Goal: Share content: Share content

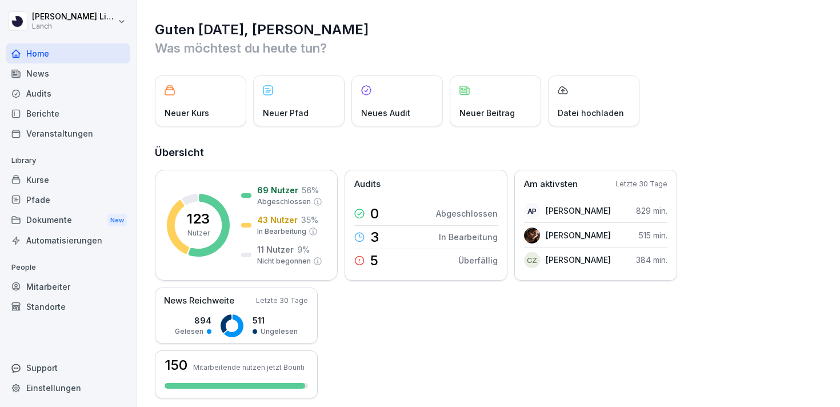
click at [63, 220] on div "Dokumente New" at bounding box center [68, 220] width 125 height 21
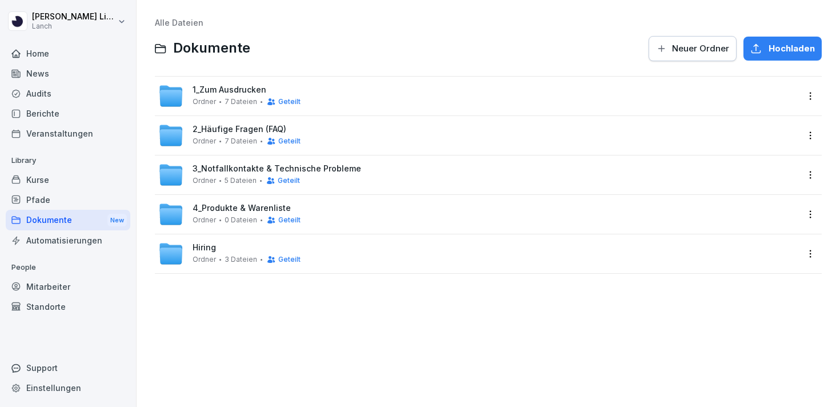
click at [203, 247] on span "Hiring" at bounding box center [203, 248] width 23 height 10
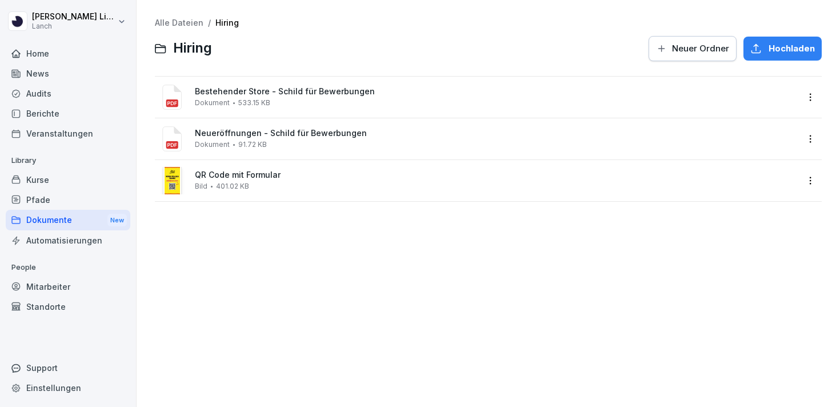
click at [811, 87] on div "Bestehender Store - Schild für Bewerbungen Dokument 533.15 KB" at bounding box center [488, 97] width 667 height 41
click at [809, 95] on html "[PERSON_NAME] Lanch Home News Audits Berichte Veranstaltungen Library Kurse Pfa…" at bounding box center [420, 203] width 840 height 407
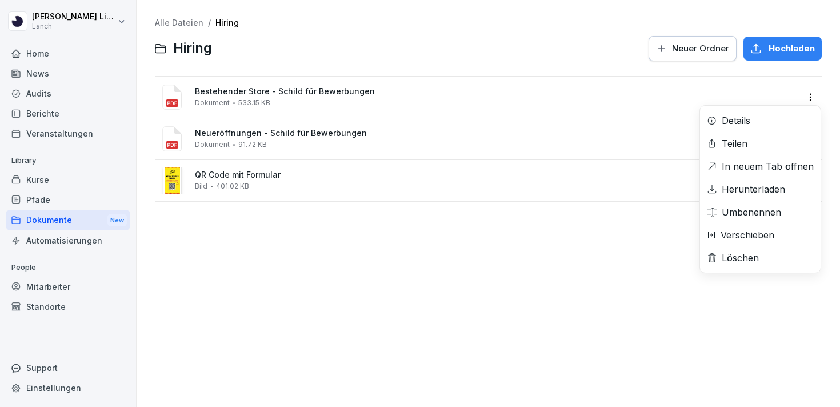
click at [761, 143] on div "Teilen" at bounding box center [760, 143] width 121 height 23
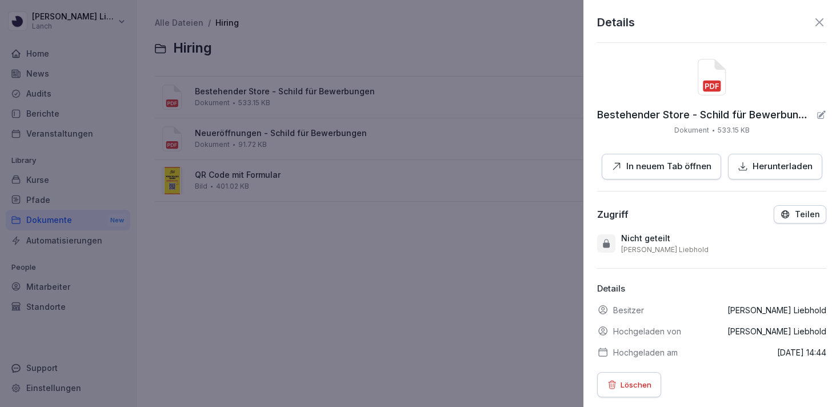
click at [793, 218] on div "Teilen" at bounding box center [800, 214] width 40 height 10
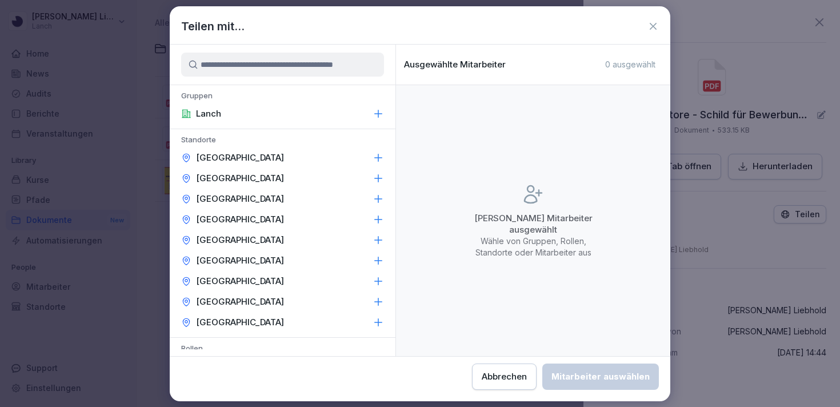
click at [257, 111] on div "Lanch" at bounding box center [283, 113] width 226 height 21
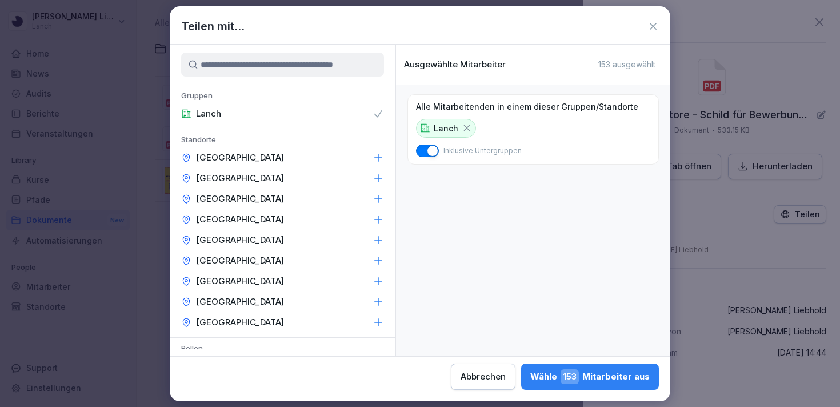
click at [585, 371] on div "Wähle 153 Mitarbeiter aus" at bounding box center [589, 376] width 119 height 15
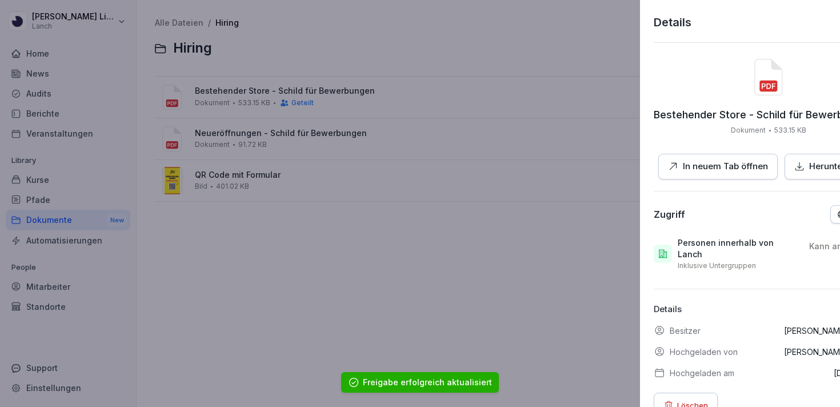
click at [304, 174] on div at bounding box center [420, 203] width 840 height 407
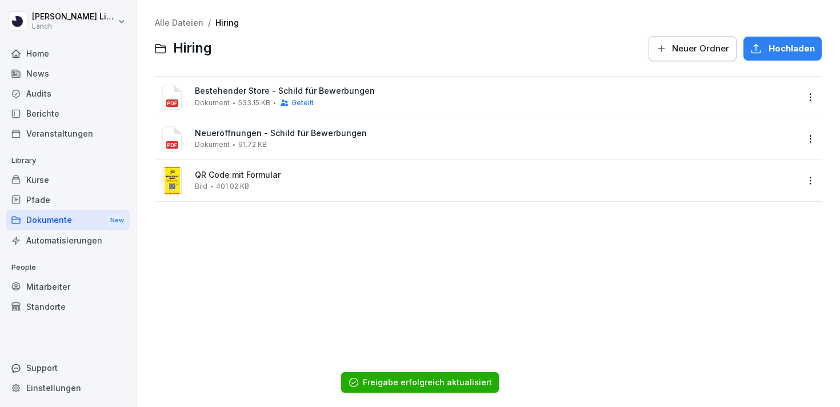
click at [299, 143] on div "Neueröffnungen - Schild für Bewerbungen Dokument 91.72 KB" at bounding box center [496, 139] width 603 height 20
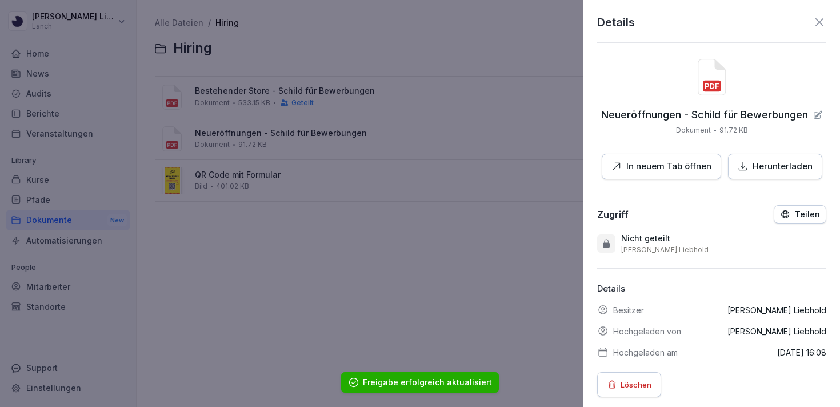
click at [788, 216] on icon "button" at bounding box center [784, 213] width 7 height 7
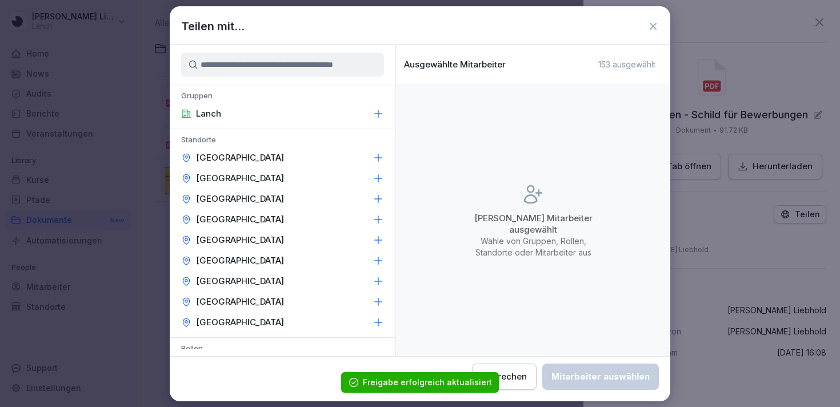
click at [258, 109] on div "Lanch" at bounding box center [283, 113] width 226 height 21
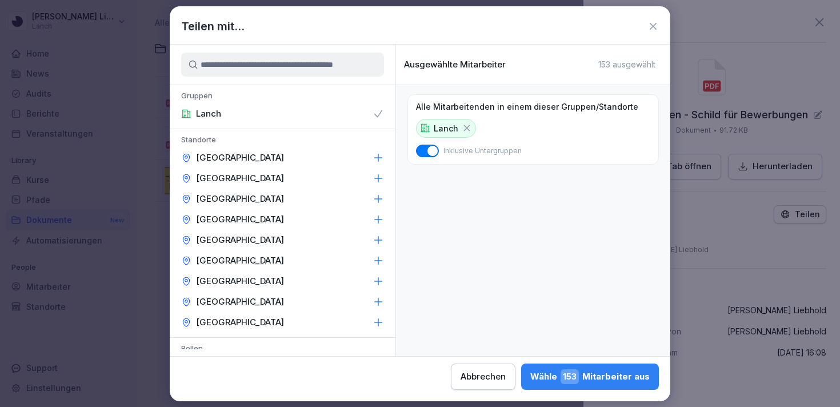
click at [599, 380] on div "Wähle 153 Mitarbeiter aus" at bounding box center [589, 376] width 119 height 15
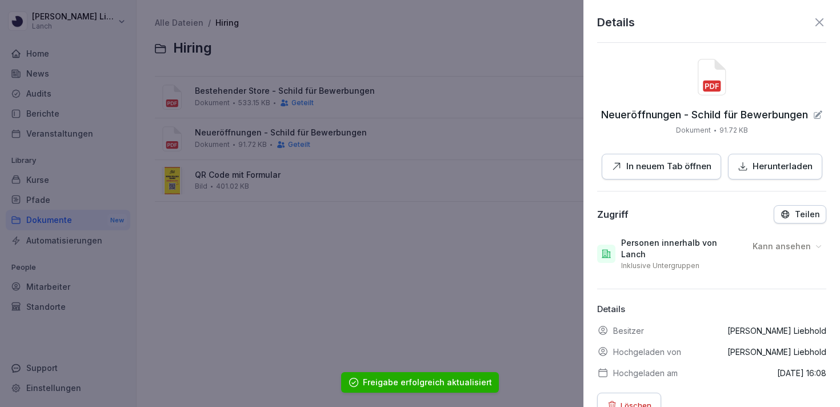
click at [250, 182] on div at bounding box center [420, 203] width 840 height 407
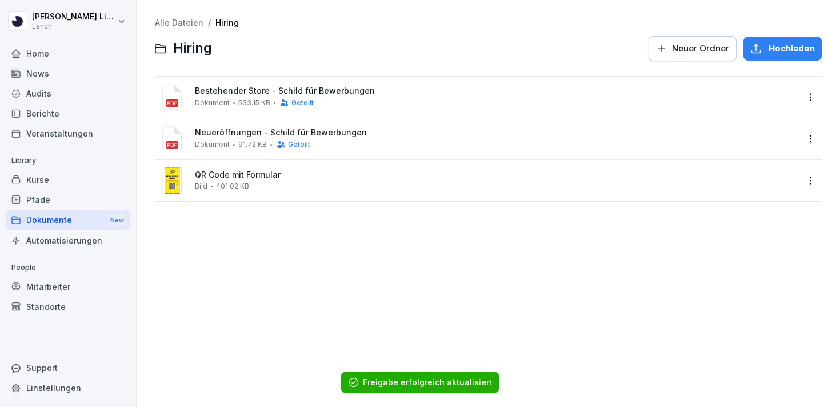
click at [250, 182] on div "QR Code mit Formular Bild 401.02 KB" at bounding box center [496, 180] width 603 height 20
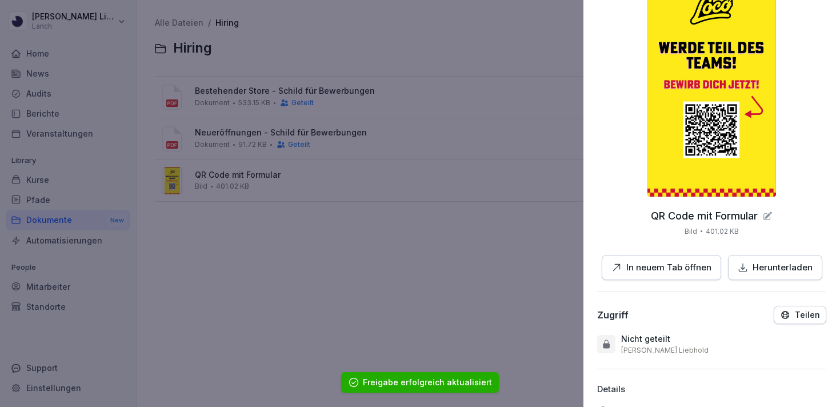
scroll to position [196, 0]
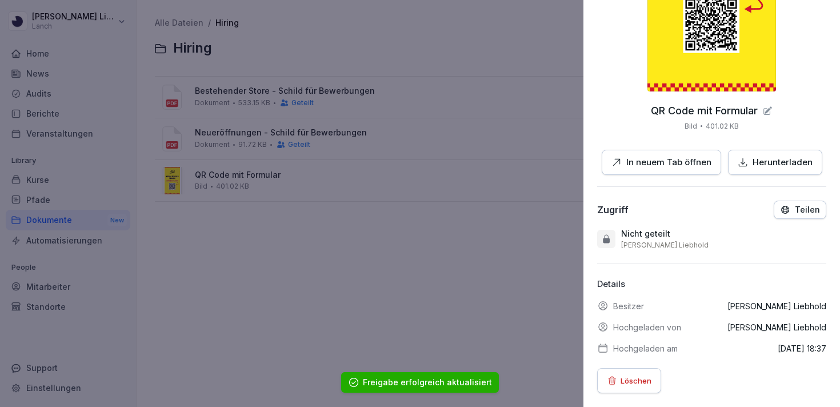
click at [812, 212] on p "Teilen" at bounding box center [807, 209] width 25 height 9
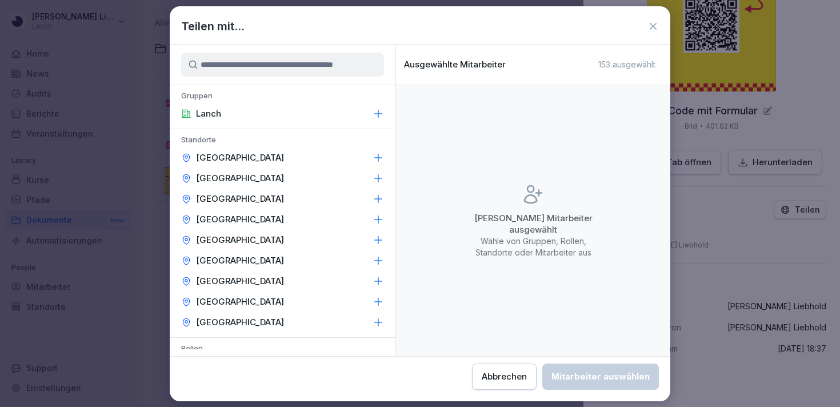
click at [274, 103] on div "Lanch" at bounding box center [283, 113] width 226 height 21
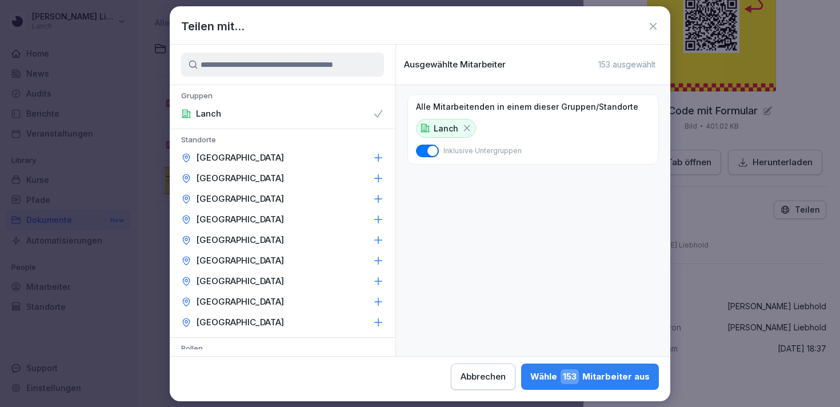
click at [599, 380] on div "Wähle 153 Mitarbeiter aus" at bounding box center [589, 376] width 119 height 15
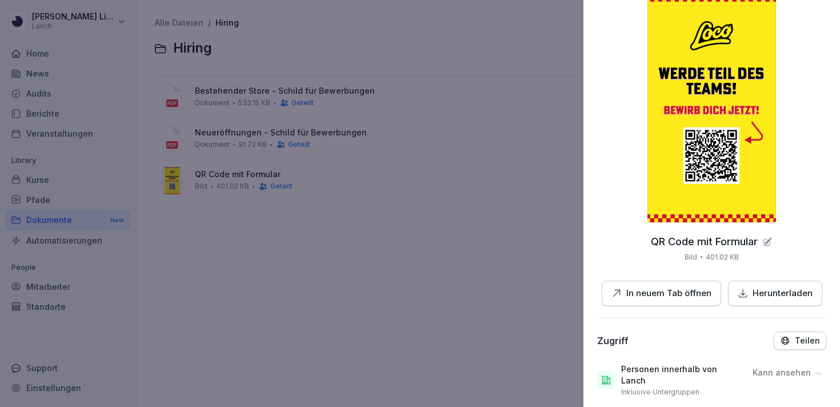
scroll to position [205, 0]
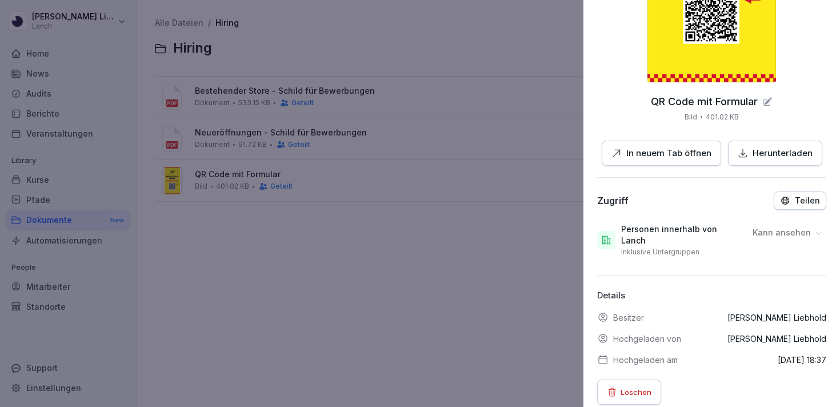
click at [791, 234] on p "Kann ansehen" at bounding box center [781, 232] width 58 height 11
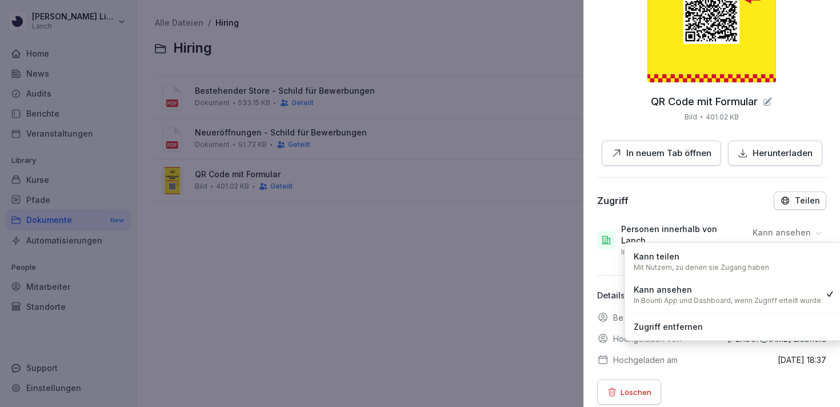
click at [564, 202] on div at bounding box center [420, 203] width 840 height 407
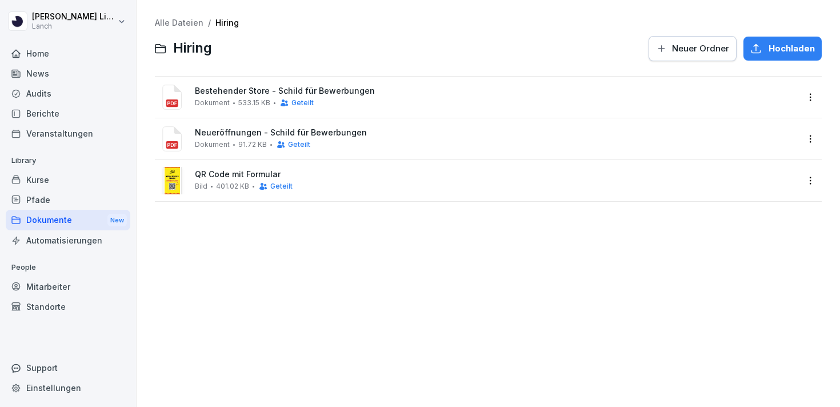
click at [811, 148] on div "Neueröffnungen - Schild für Bewerbungen Dokument 91.72 KB Geteilt" at bounding box center [488, 138] width 667 height 41
click at [811, 141] on html "[PERSON_NAME] Home News Audits Berichte Veranstaltungen Library Kurse Pfade Dok…" at bounding box center [420, 203] width 840 height 407
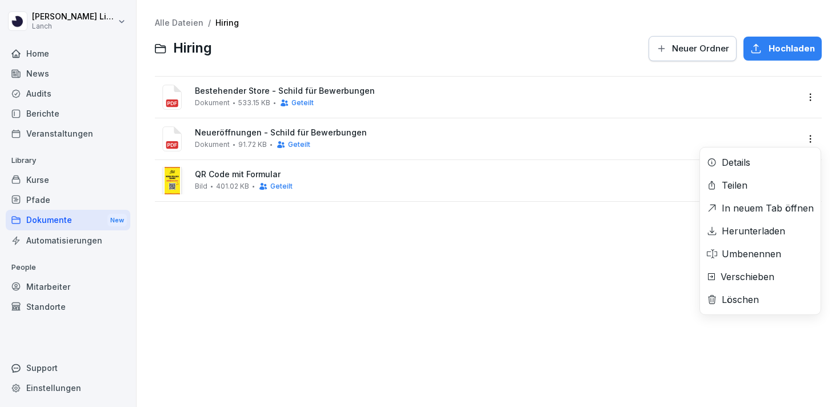
click at [739, 185] on div "Teilen" at bounding box center [734, 185] width 26 height 14
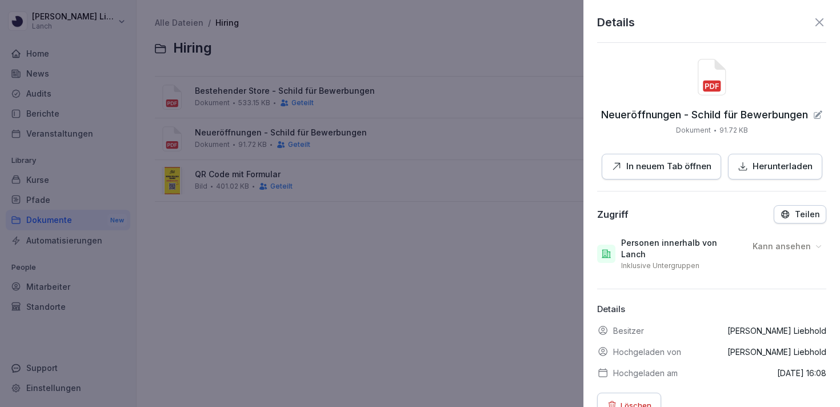
scroll to position [13, 0]
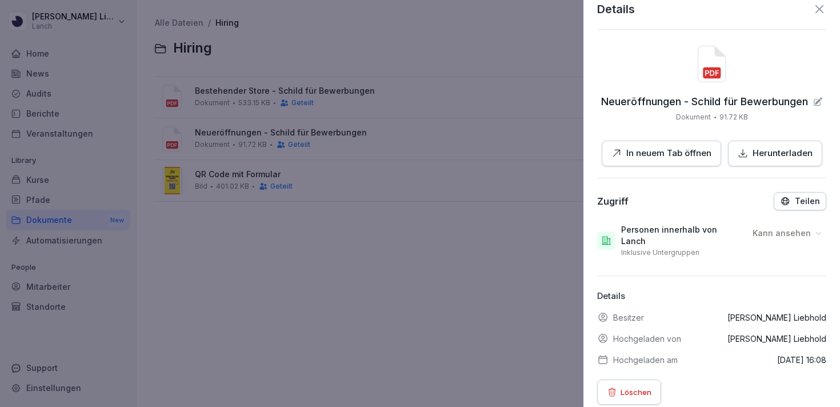
click at [766, 234] on p "Kann ansehen" at bounding box center [781, 232] width 58 height 11
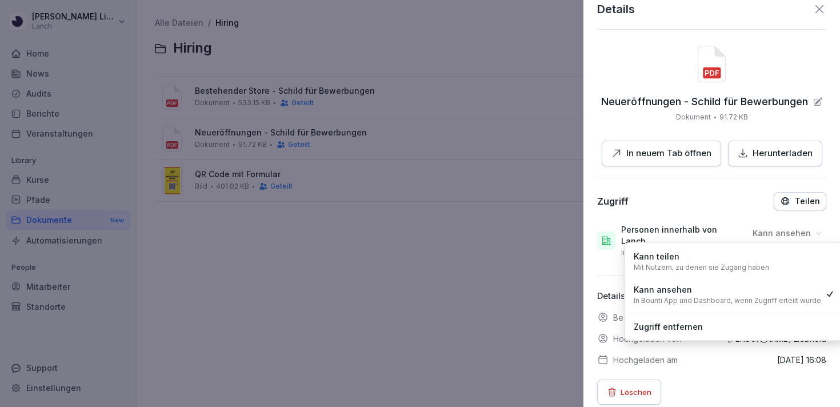
click at [803, 196] on div "Teilen" at bounding box center [800, 201] width 40 height 10
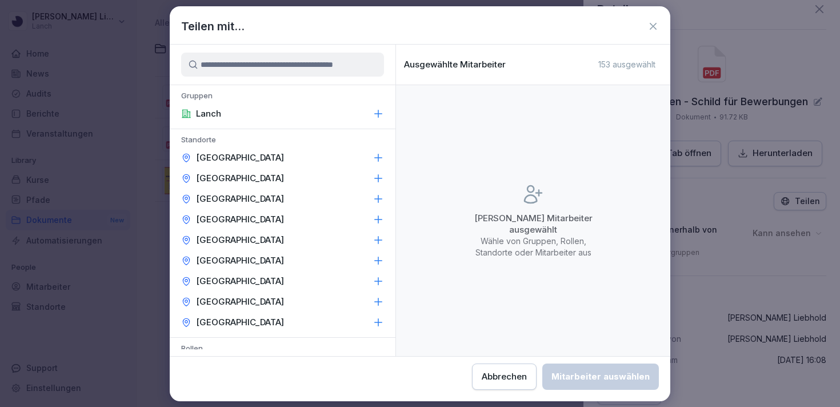
click at [659, 25] on div "Teilen mit..." at bounding box center [420, 26] width 500 height 17
click at [651, 25] on icon at bounding box center [652, 26] width 7 height 7
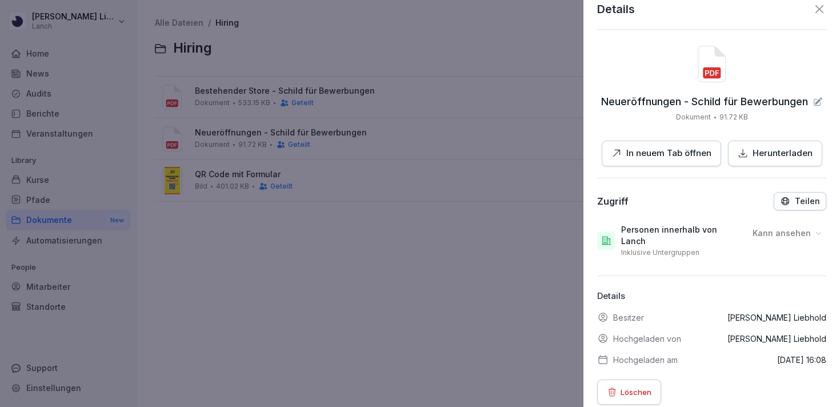
click at [818, 12] on icon at bounding box center [819, 9] width 14 height 14
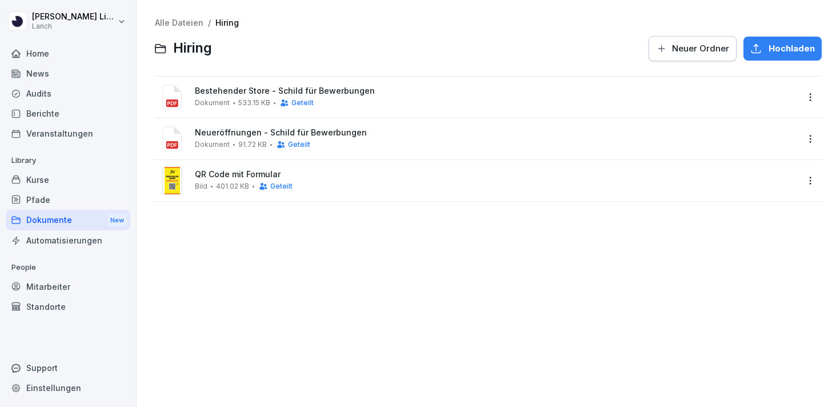
click at [190, 50] on span "Hiring" at bounding box center [192, 48] width 39 height 17
click at [162, 46] on icon at bounding box center [160, 48] width 11 height 10
click at [299, 106] on span "Geteilt" at bounding box center [302, 103] width 22 height 8
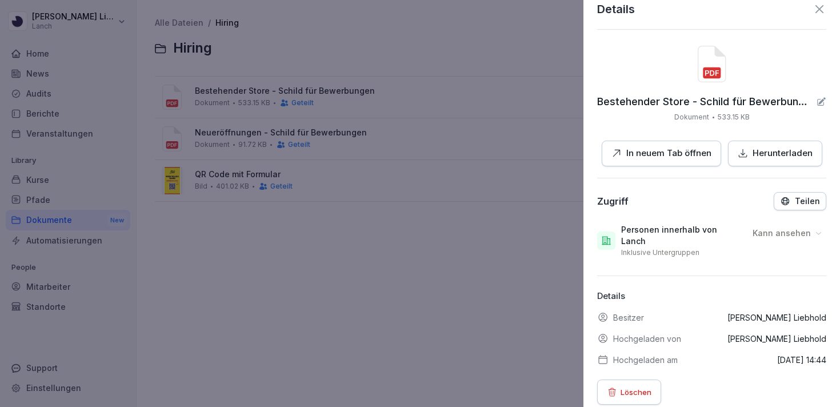
click at [791, 230] on p "Kann ansehen" at bounding box center [781, 232] width 58 height 11
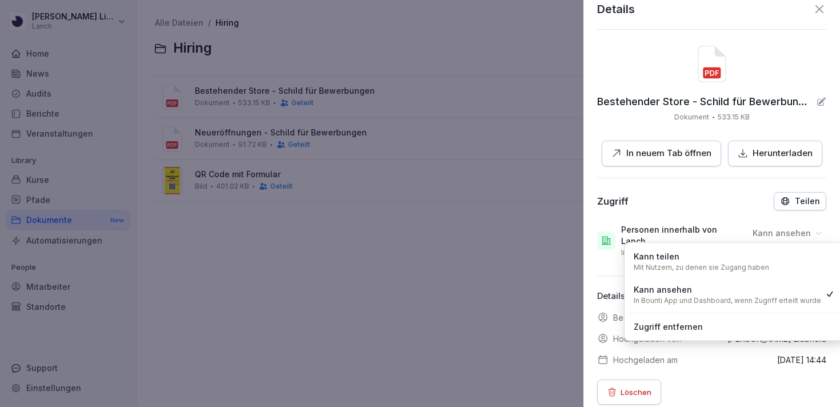
click at [729, 269] on p "Mit Nutzern, zu denen sie Zugang haben" at bounding box center [700, 267] width 135 height 9
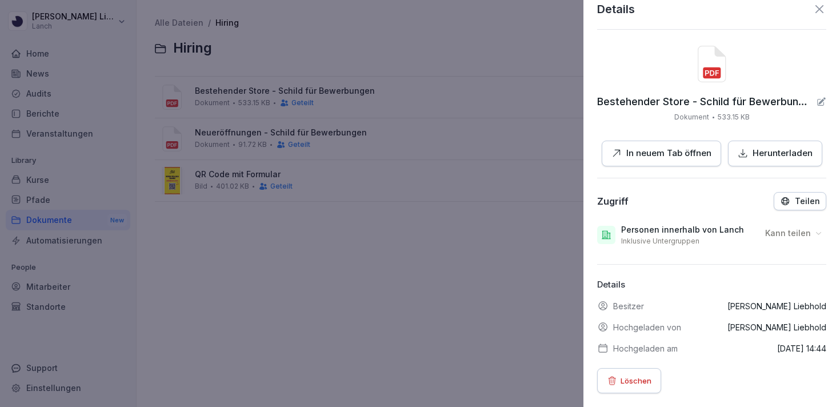
click at [320, 258] on div at bounding box center [420, 203] width 840 height 407
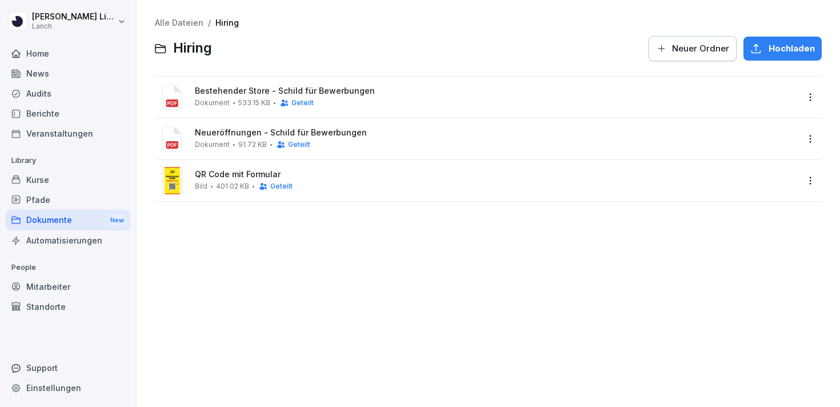
click at [335, 150] on div "Neueröffnungen - Schild für Bewerbungen Dokument 91.72 KB Geteilt" at bounding box center [477, 138] width 639 height 27
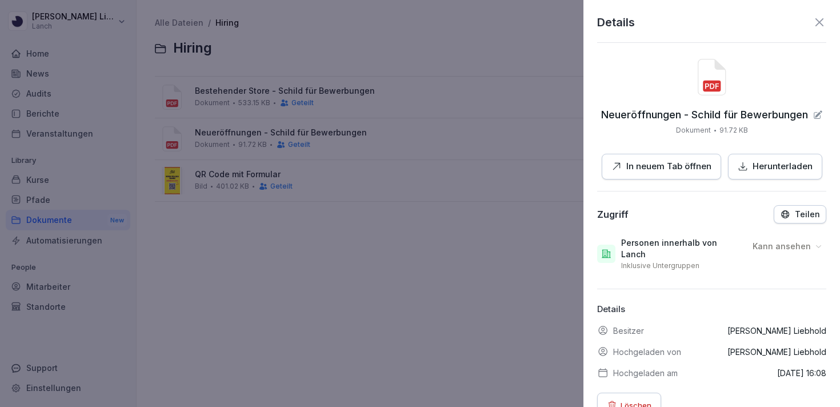
click at [799, 240] on p "Kann ansehen" at bounding box center [781, 245] width 58 height 11
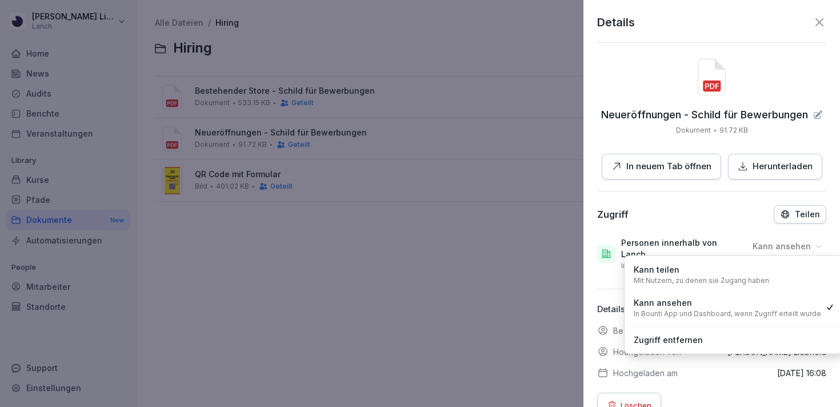
click at [764, 275] on div "Kann teilen Mit Nutzern, zu denen sie Zugang haben" at bounding box center [700, 274] width 135 height 22
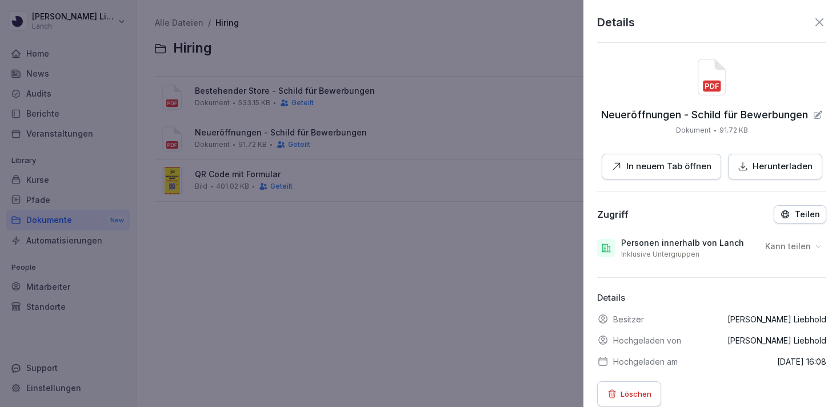
click at [295, 188] on div at bounding box center [420, 203] width 840 height 407
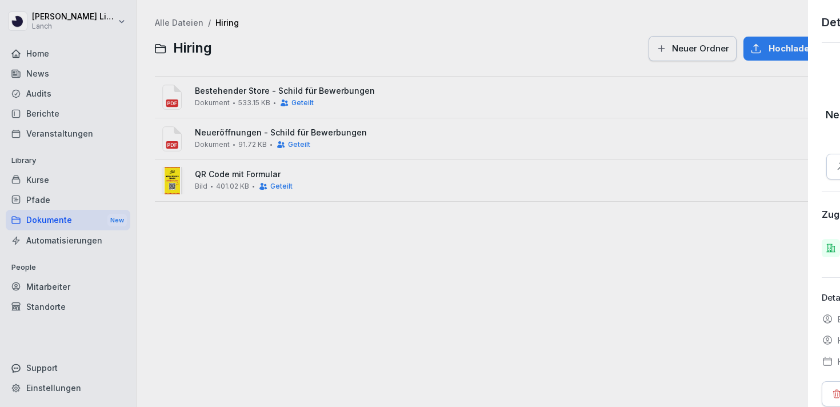
click at [299, 186] on div "QR Code mit Formular Bild 401.02 KB Geteilt" at bounding box center [496, 180] width 603 height 21
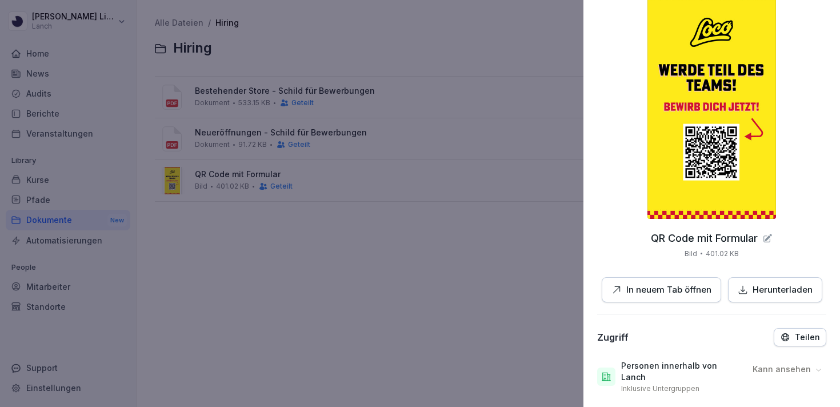
scroll to position [205, 0]
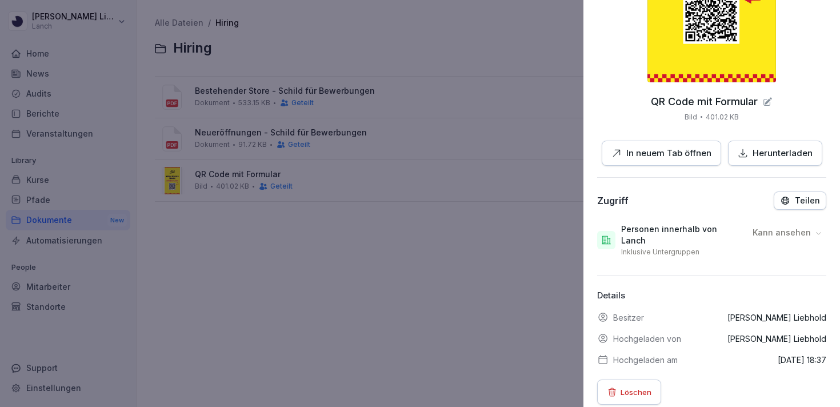
click at [796, 243] on div "Personen innerhalb von Lanch Inklusive Untergruppen Kann ansehen" at bounding box center [711, 240] width 229 height 42
click at [796, 238] on p "Kann ansehen" at bounding box center [781, 232] width 58 height 11
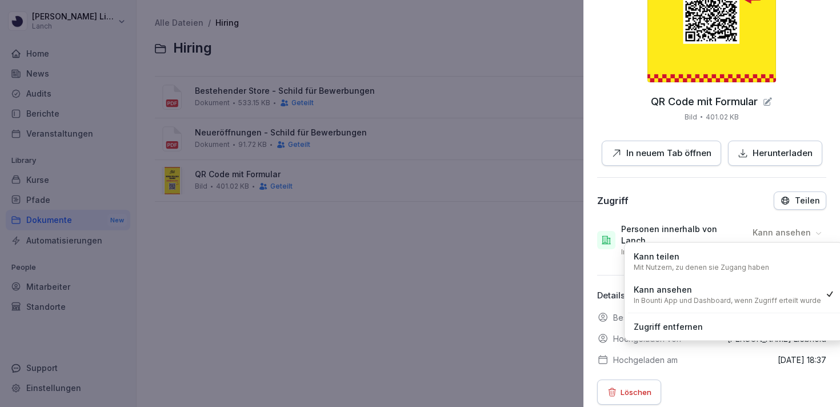
click at [743, 258] on div "Kann teilen Mit Nutzern, zu denen sie Zugang haben" at bounding box center [700, 261] width 135 height 22
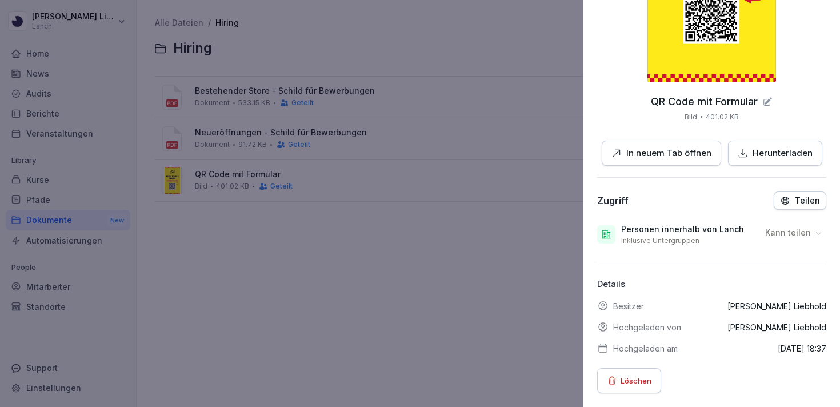
click at [261, 206] on div at bounding box center [420, 203] width 840 height 407
